Goal: Task Accomplishment & Management: Manage account settings

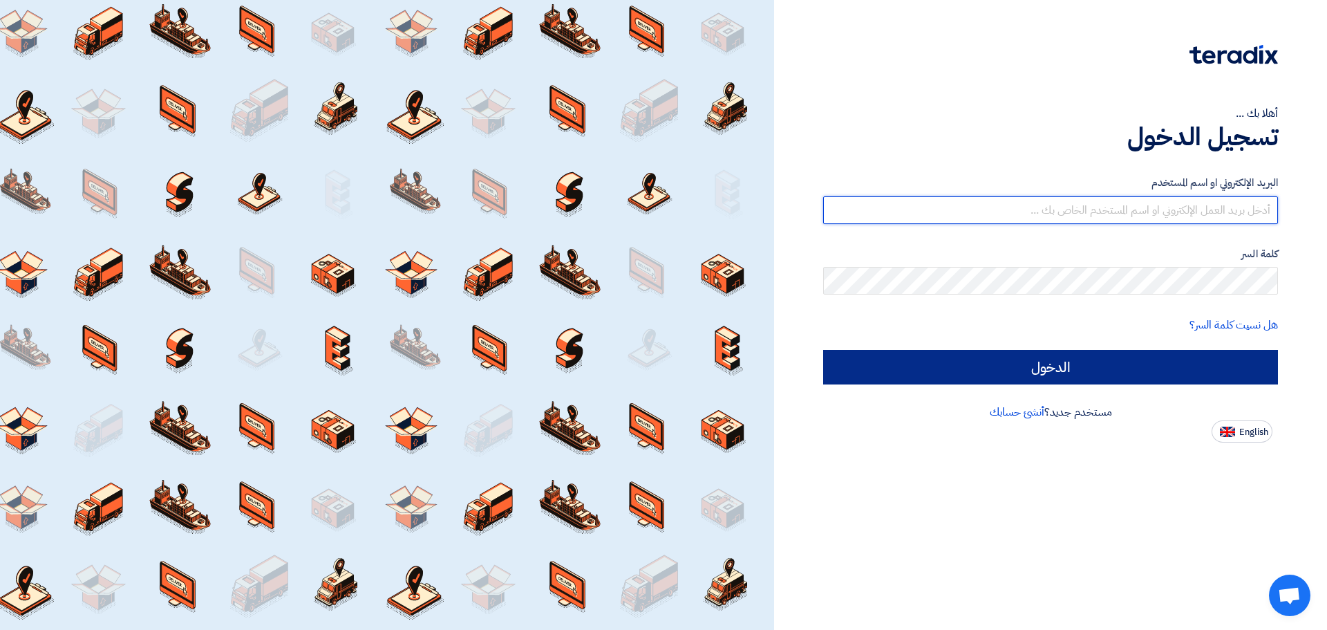
type input "[EMAIL_ADDRESS][DOMAIN_NAME]"
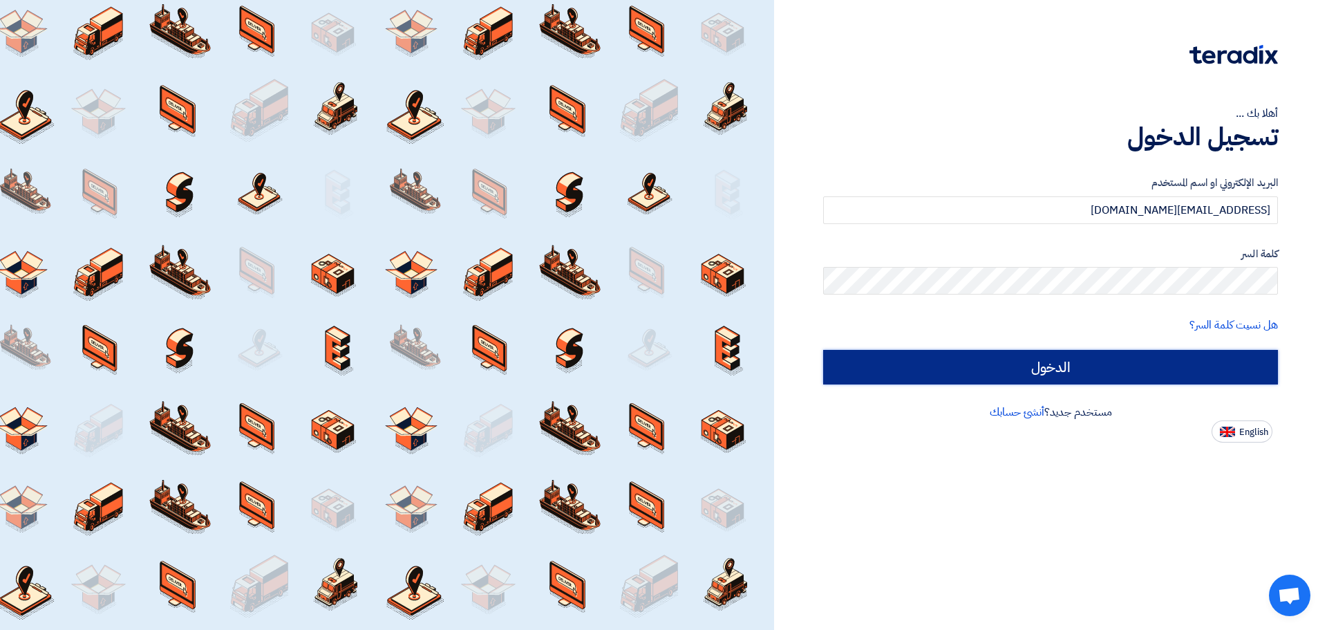
click at [1184, 365] on input "الدخول" at bounding box center [1050, 367] width 455 height 35
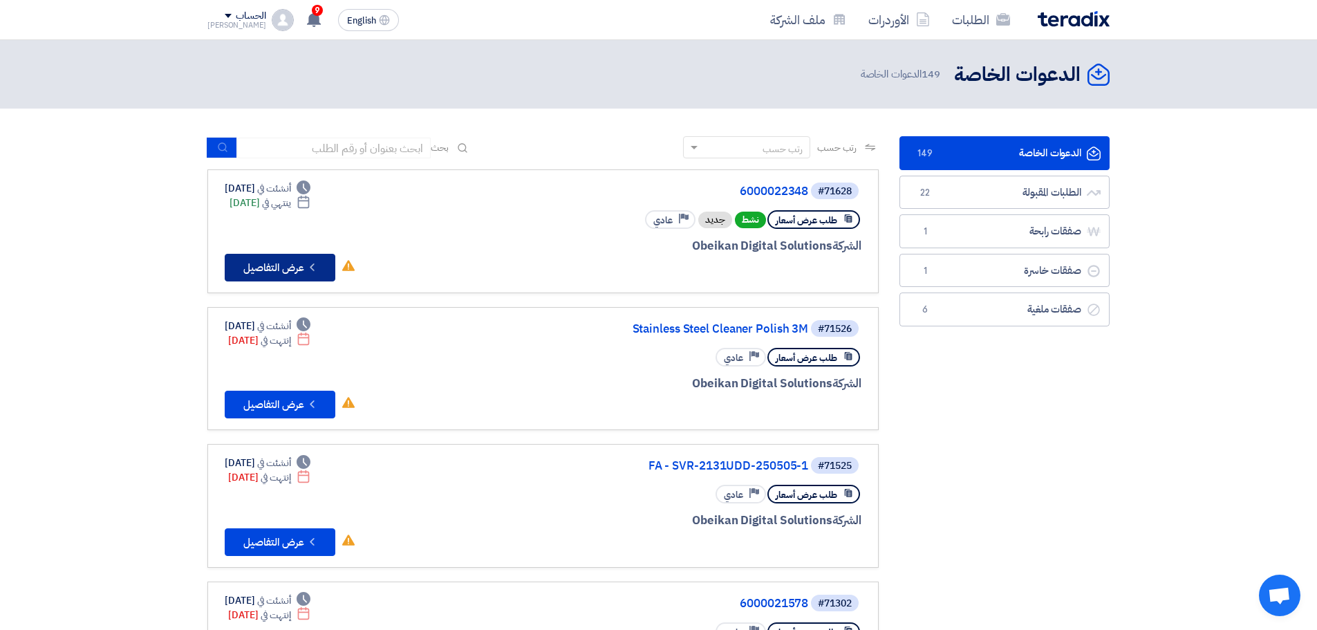
click at [292, 270] on button "Check details عرض التفاصيل" at bounding box center [280, 268] width 111 height 28
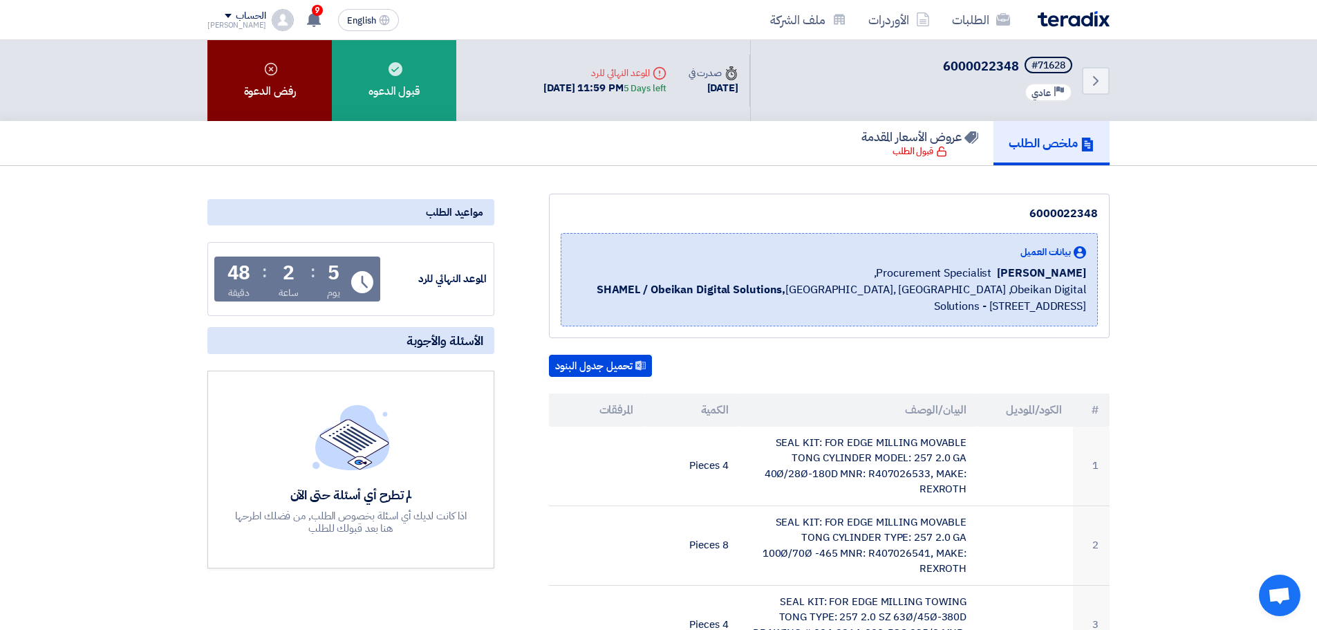
click at [258, 59] on div "رفض الدعوة" at bounding box center [269, 80] width 124 height 81
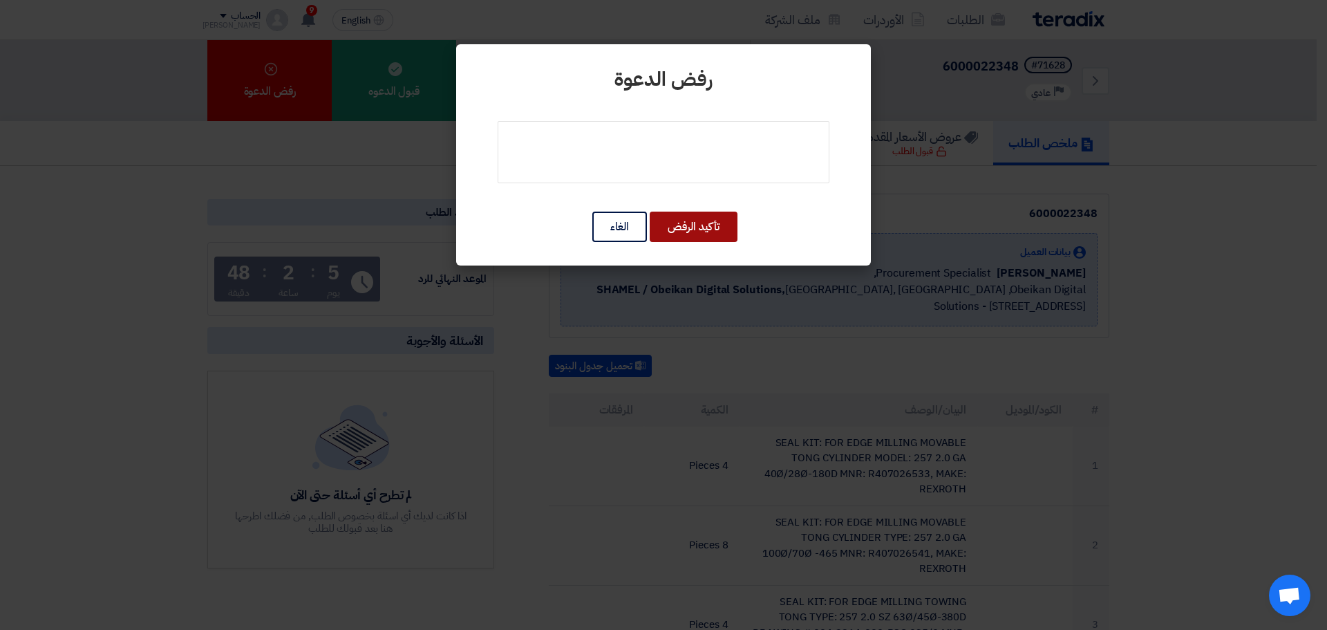
click at [690, 234] on button "تأكيد الرفض" at bounding box center [694, 227] width 88 height 30
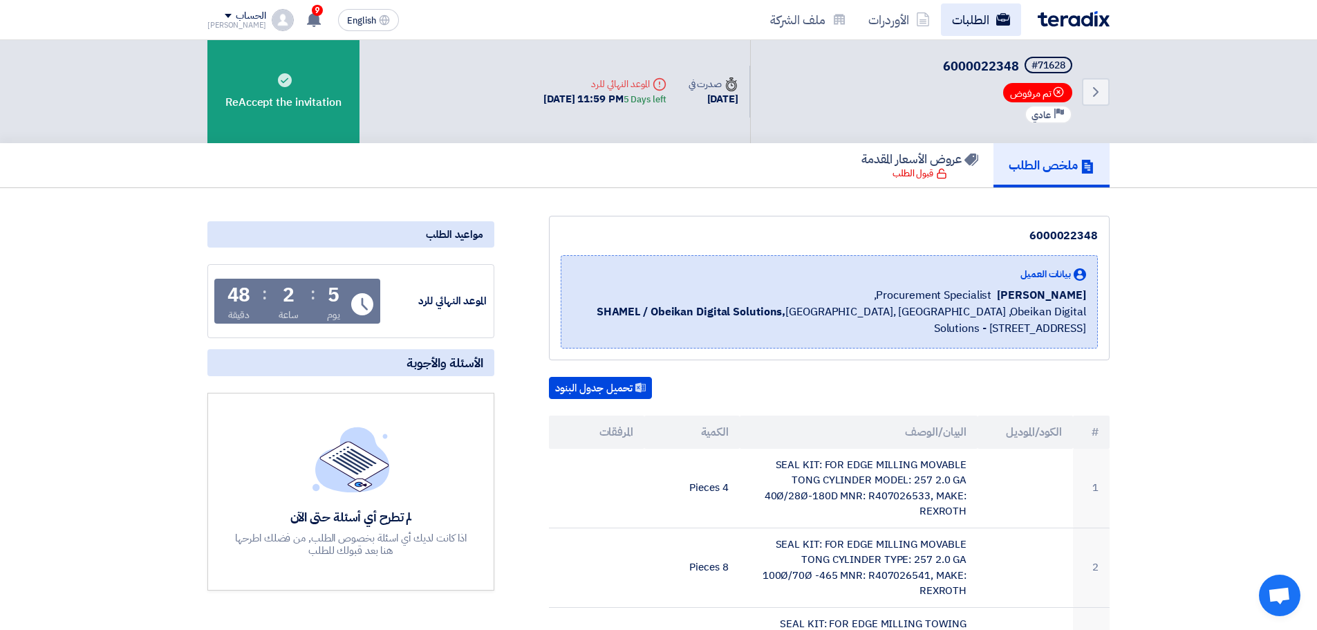
click at [953, 17] on link "الطلبات" at bounding box center [981, 19] width 80 height 32
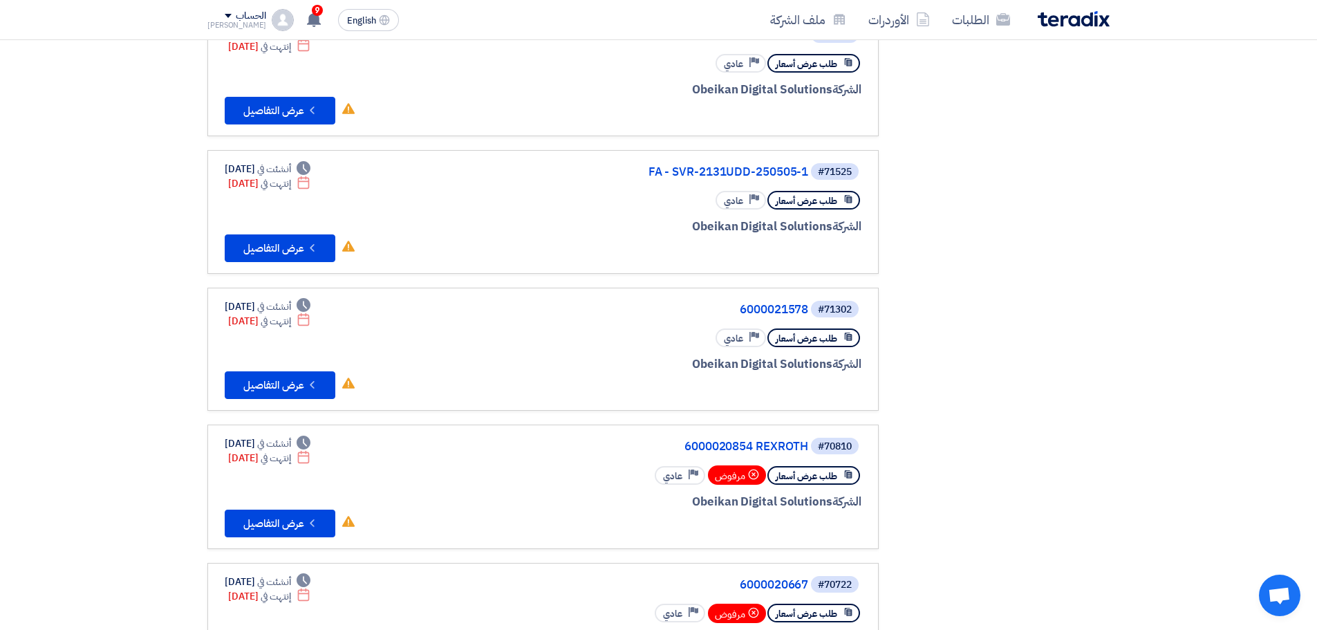
scroll to position [69, 0]
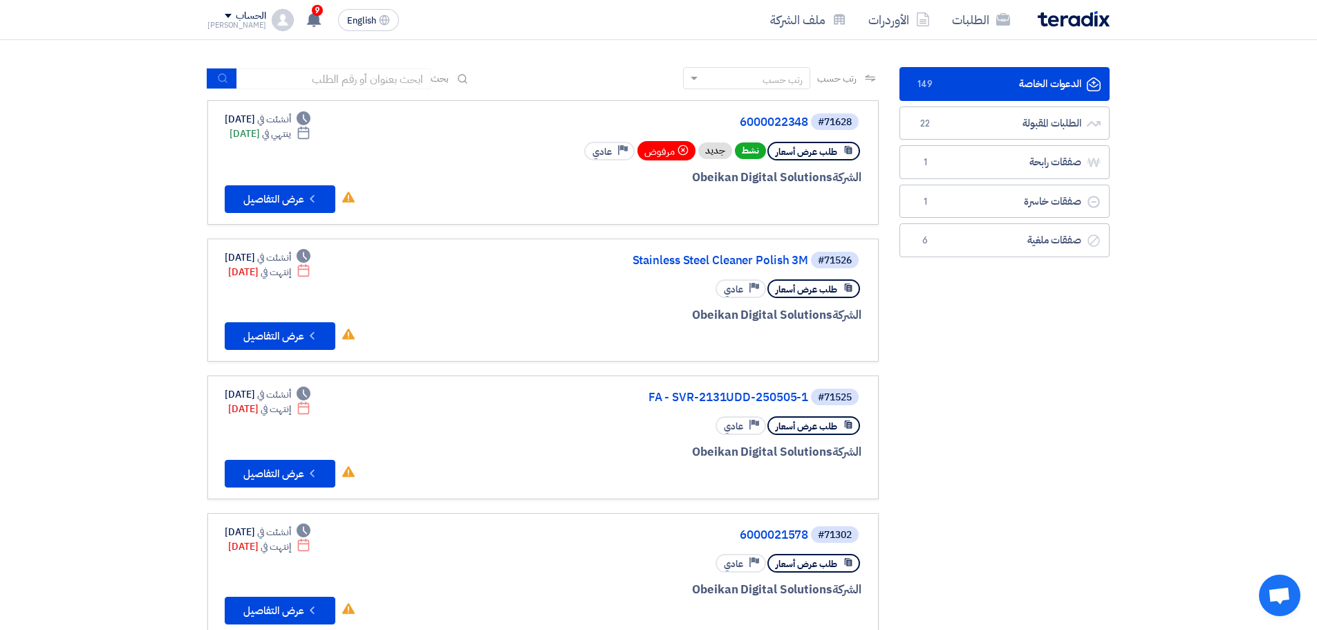
click at [615, 298] on div "طلب عرض أسعار Priority عادي" at bounding box center [695, 289] width 333 height 24
click at [685, 254] on link "Stainless Steel Cleaner Polish 3M" at bounding box center [670, 260] width 277 height 12
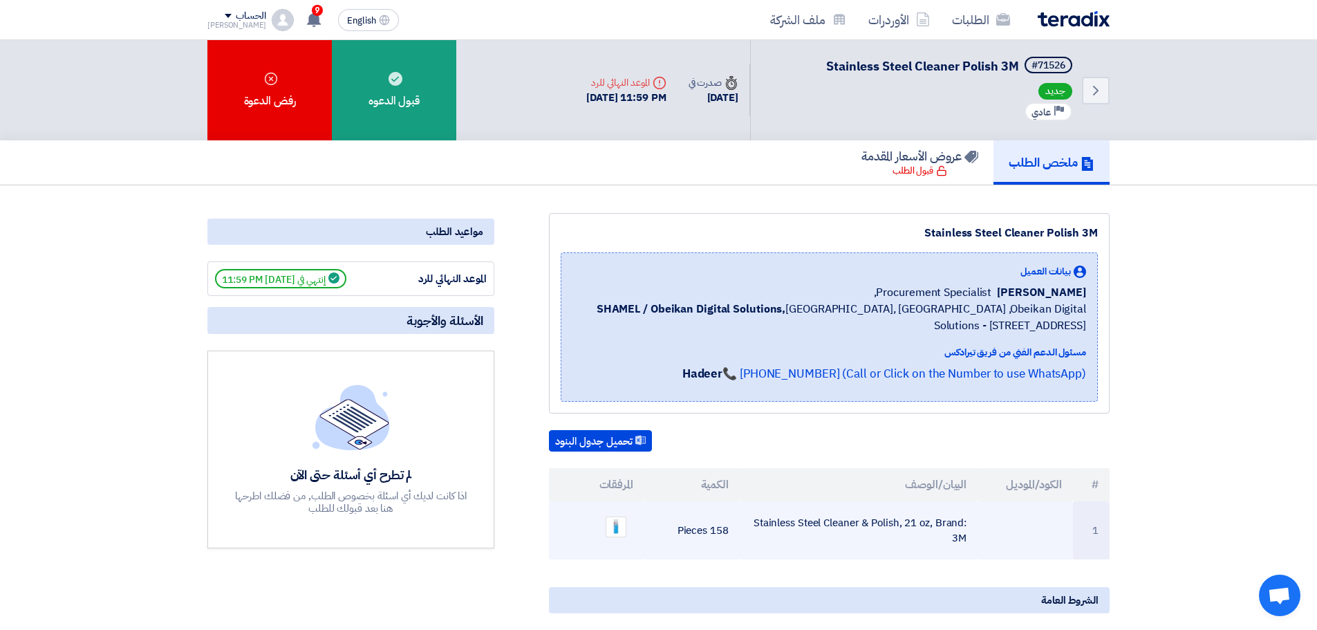
click at [796, 523] on td "Stainless Steel Cleaner & Polish, 21 oz, Brand: 3M" at bounding box center [859, 530] width 239 height 58
click at [694, 532] on td "158 Pieces" at bounding box center [691, 530] width 95 height 58
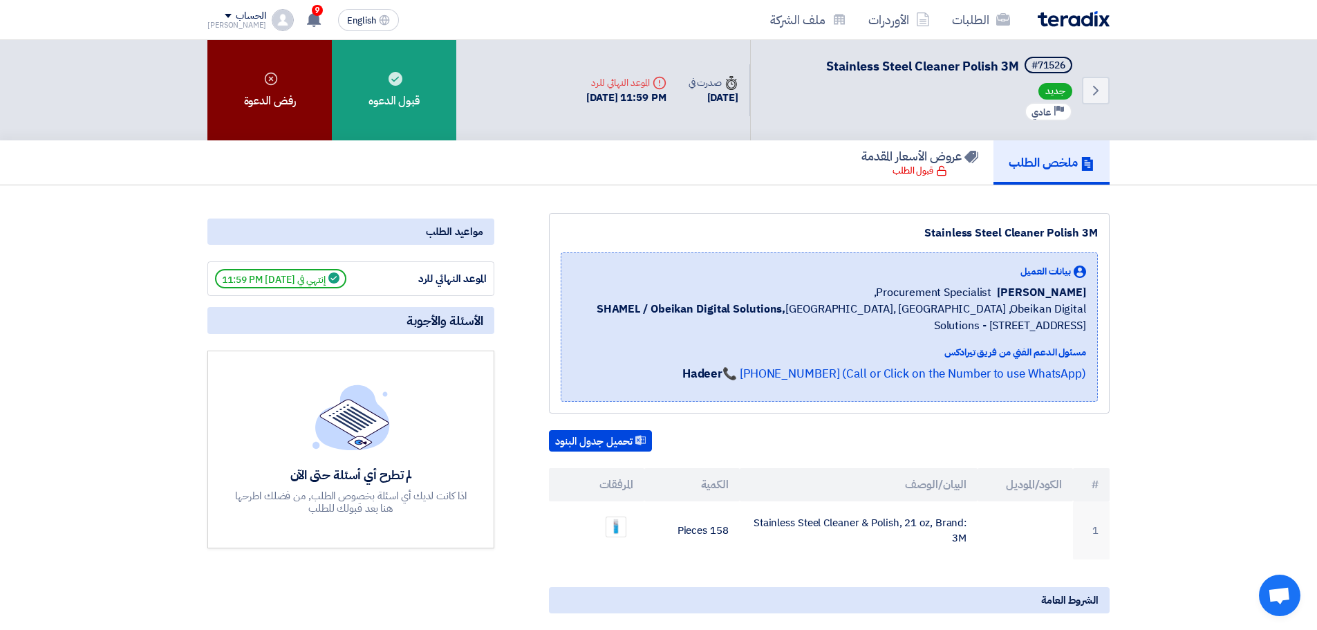
click at [309, 105] on div "رفض الدعوة" at bounding box center [269, 90] width 124 height 100
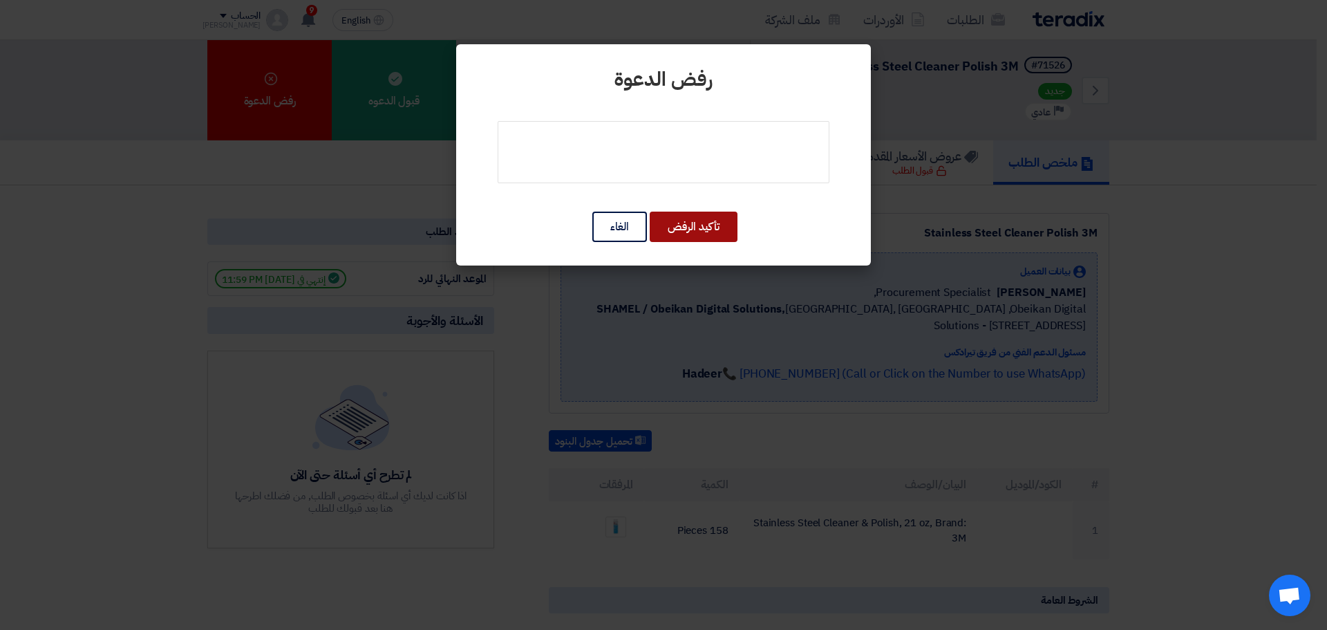
click at [677, 226] on button "تأكيد الرفض" at bounding box center [694, 227] width 88 height 30
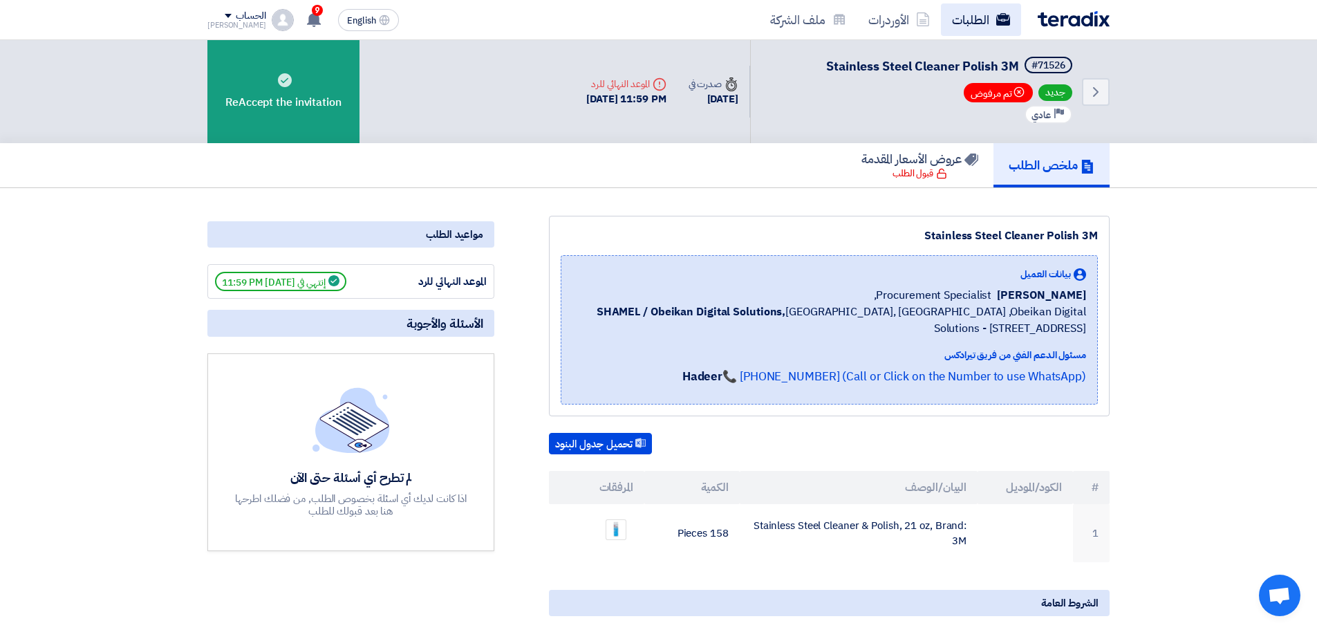
click at [976, 12] on link "الطلبات" at bounding box center [981, 19] width 80 height 32
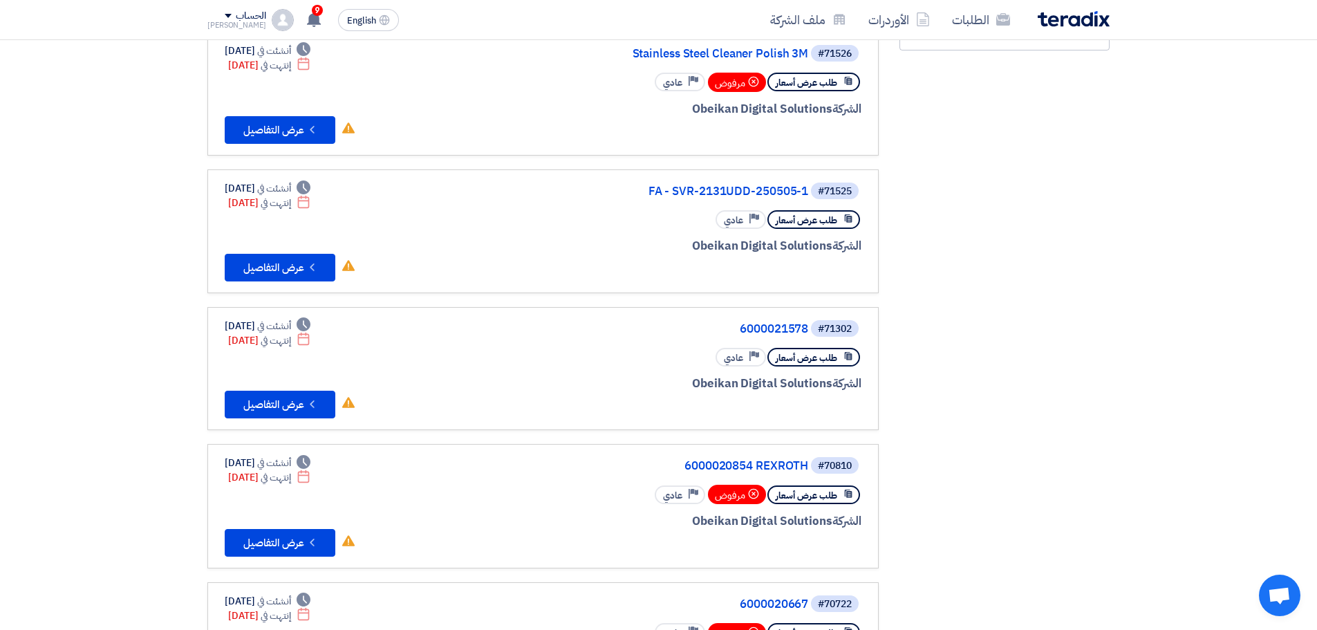
scroll to position [277, 0]
click at [591, 212] on div "طلب عرض أسعار Priority عادي" at bounding box center [695, 219] width 333 height 24
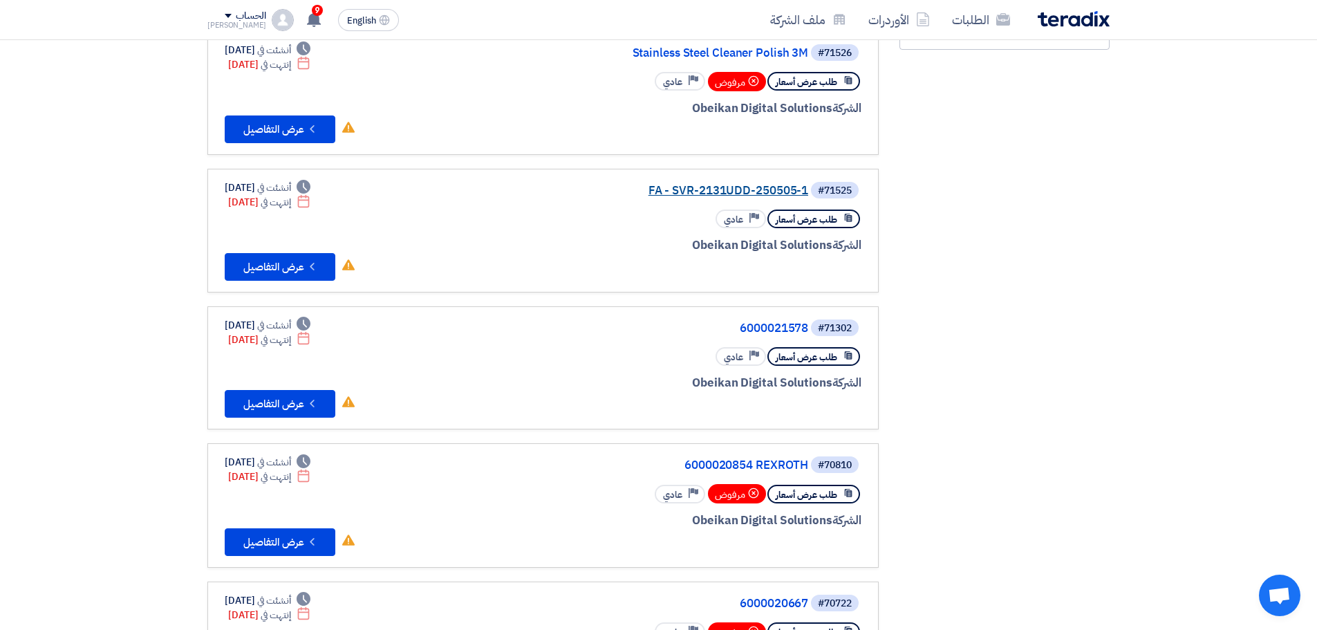
click at [739, 188] on link "FA - SVR-2131UDD-250505-1" at bounding box center [670, 191] width 277 height 12
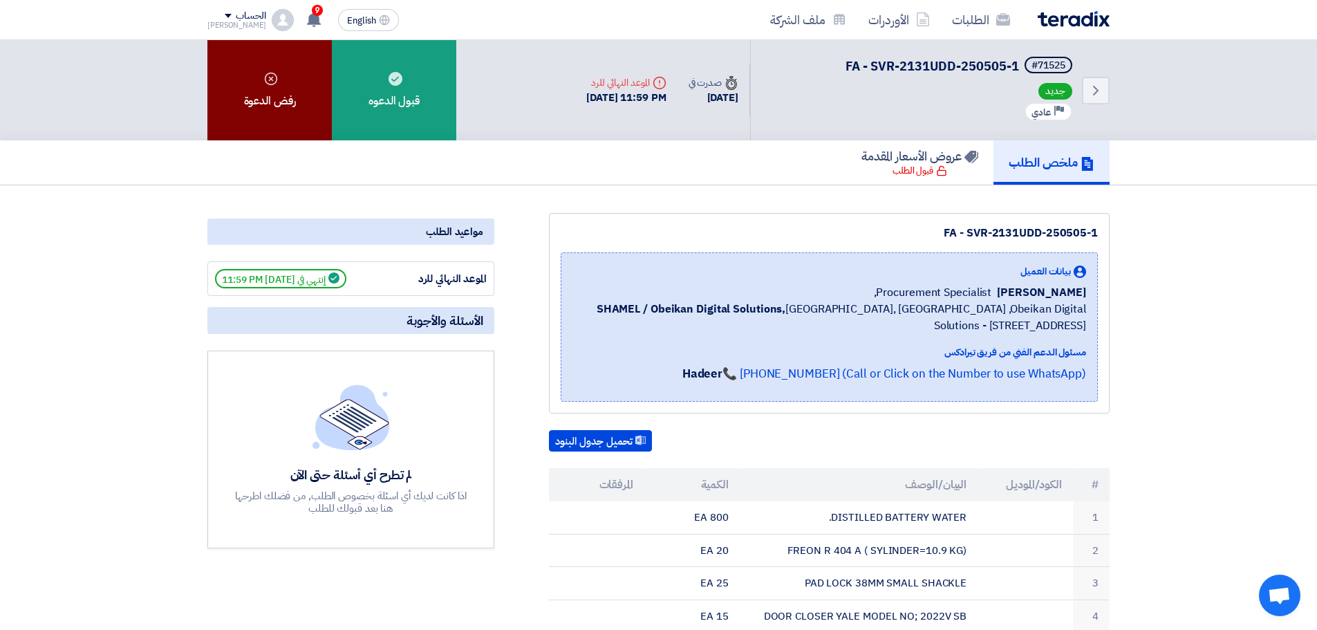
click at [257, 80] on div "رفض الدعوة" at bounding box center [269, 90] width 124 height 100
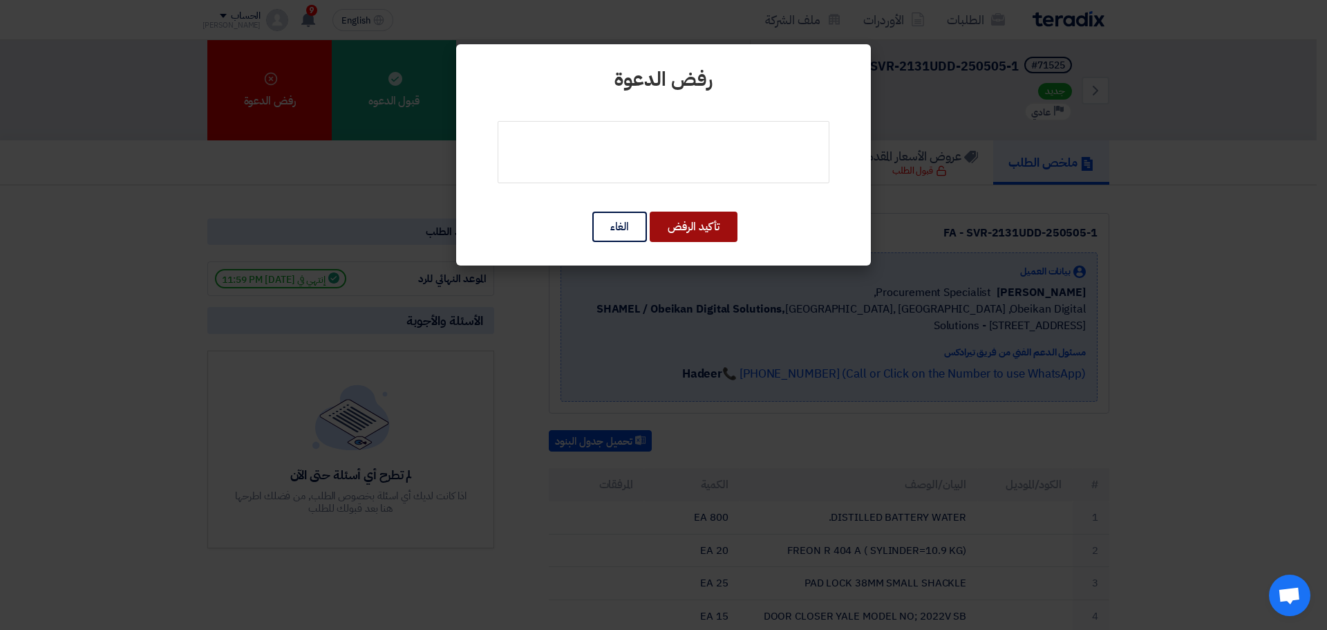
click at [695, 229] on button "تأكيد الرفض" at bounding box center [694, 227] width 88 height 30
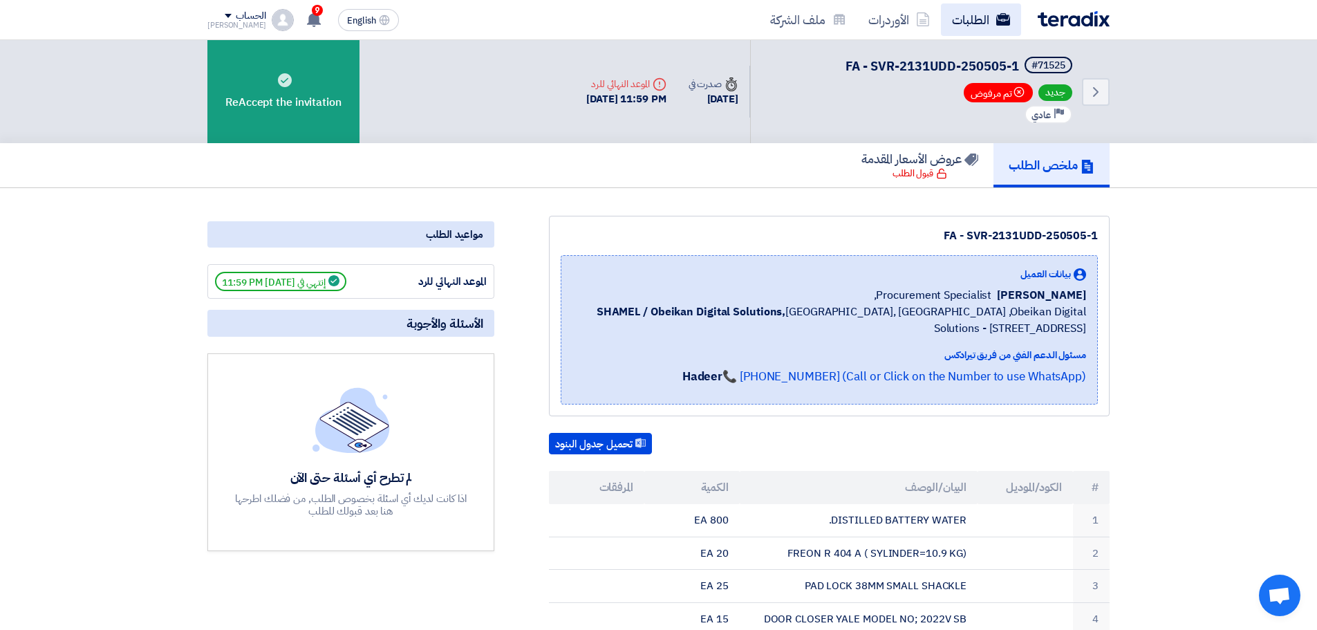
click at [964, 9] on link "الطلبات" at bounding box center [981, 19] width 80 height 32
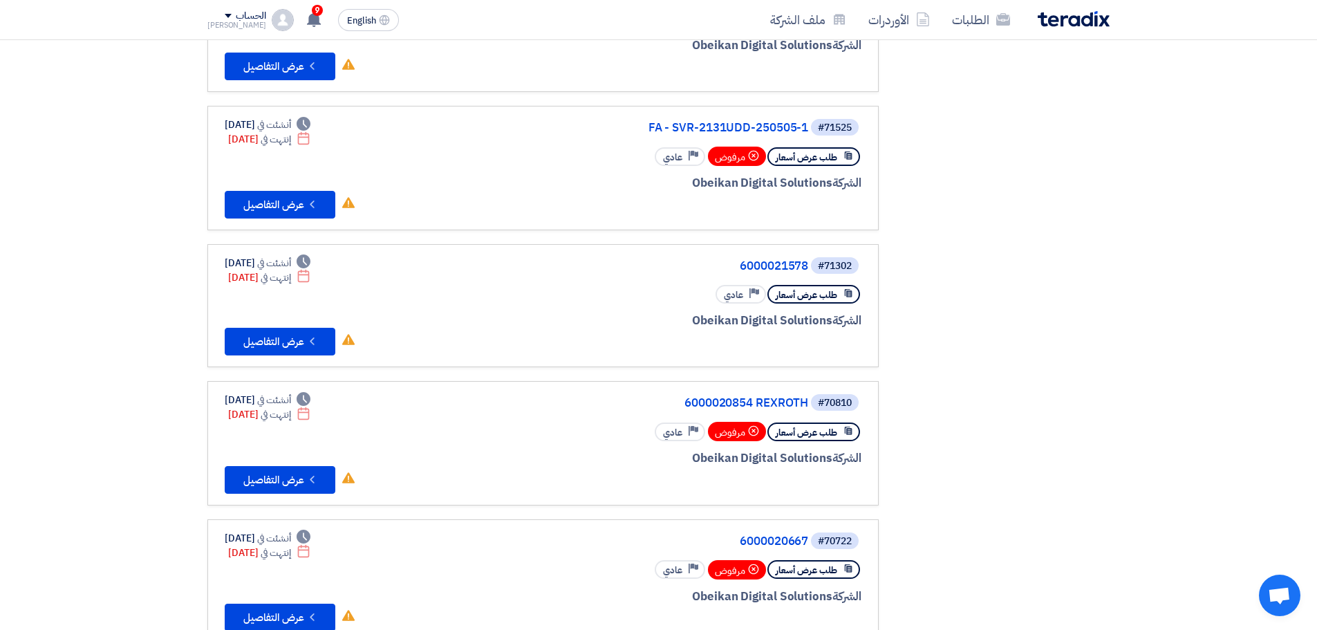
scroll to position [346, 0]
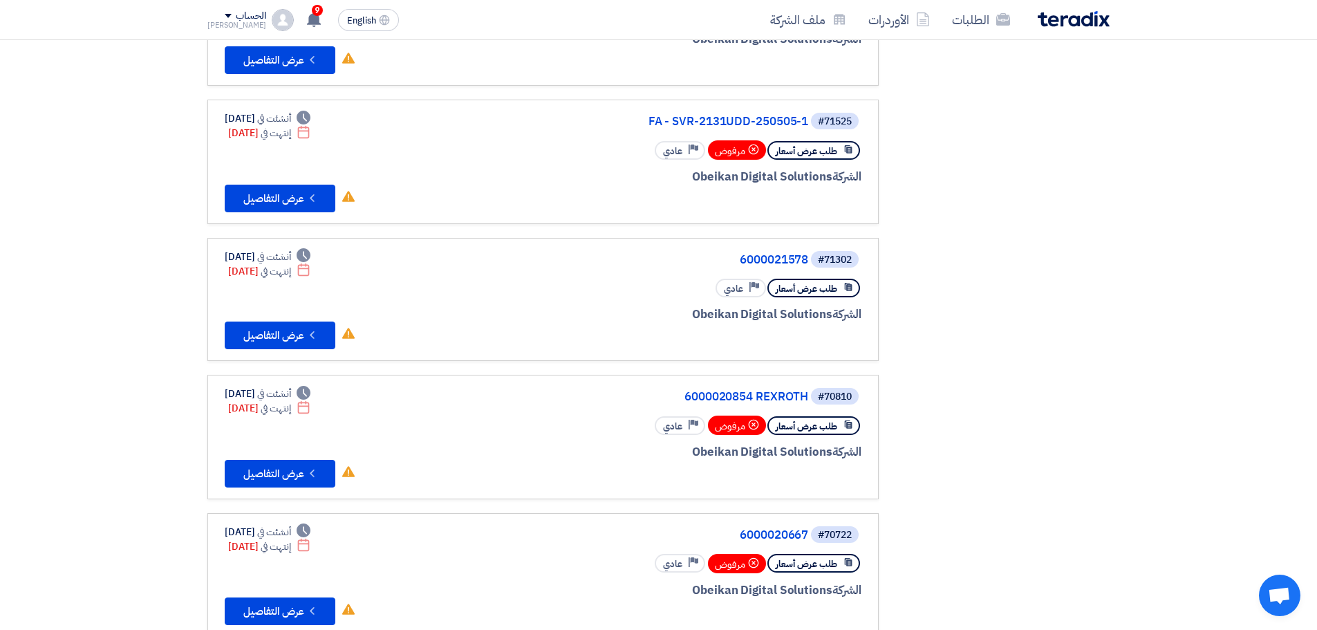
click at [532, 269] on div "#71302 6000021578 طلب عرض أسعار Priority عادي الشركة Obeikan Digital Solutions" at bounding box center [695, 300] width 333 height 100
click at [757, 256] on link "6000021578" at bounding box center [670, 260] width 277 height 12
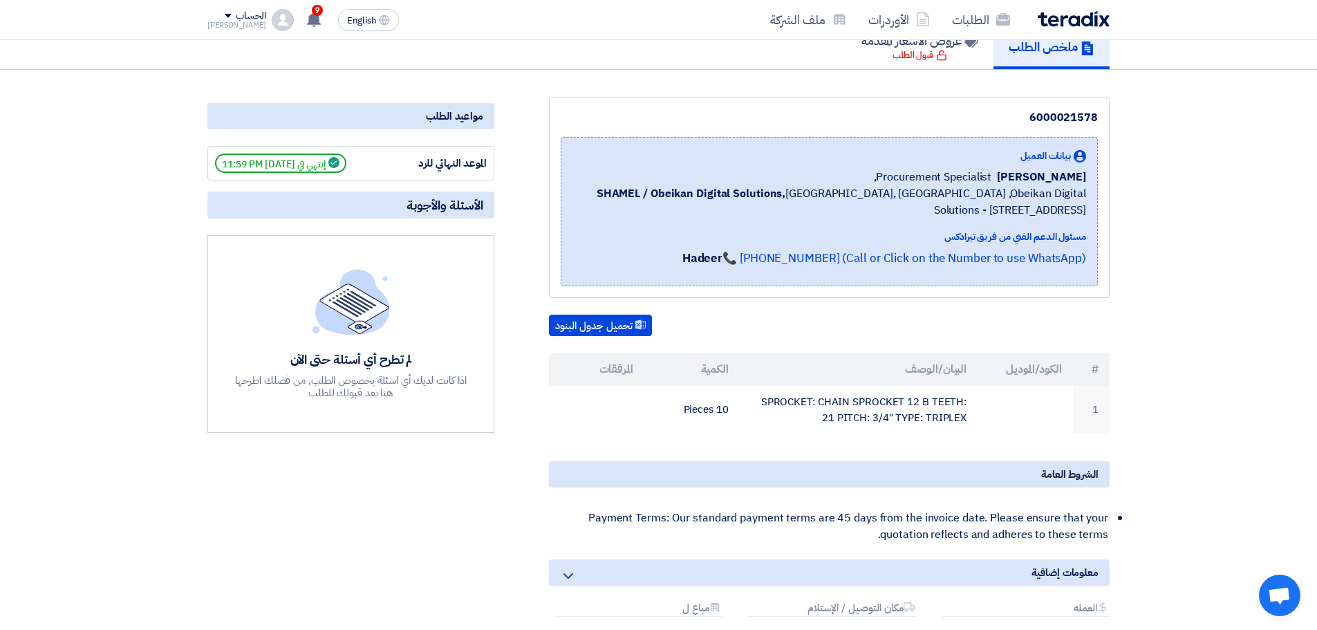
scroll to position [138, 0]
